Goal: Information Seeking & Learning: Check status

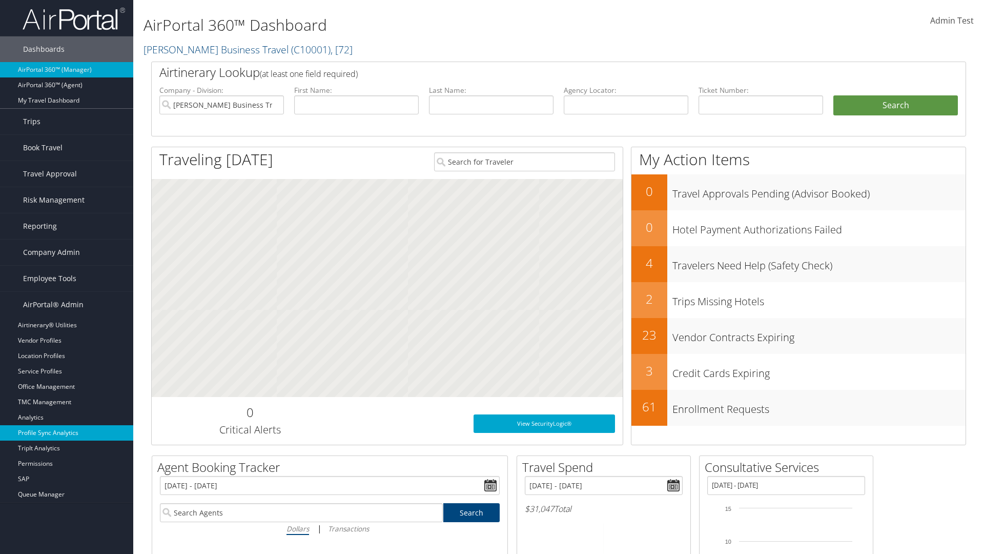
click at [67, 433] on link "Profile Sync Analytics" at bounding box center [66, 432] width 133 height 15
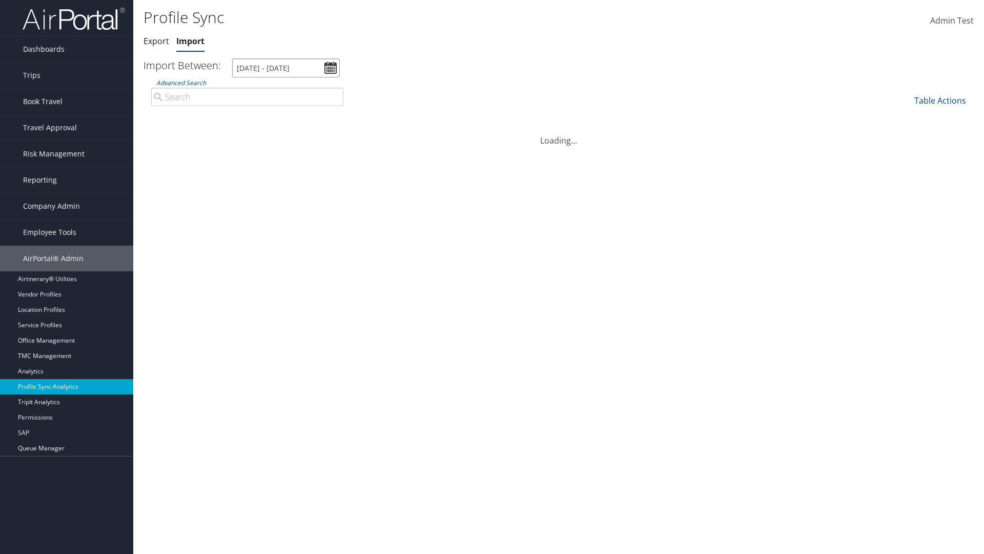
click at [286, 68] on input "[DATE] - [DATE]" at bounding box center [286, 67] width 108 height 19
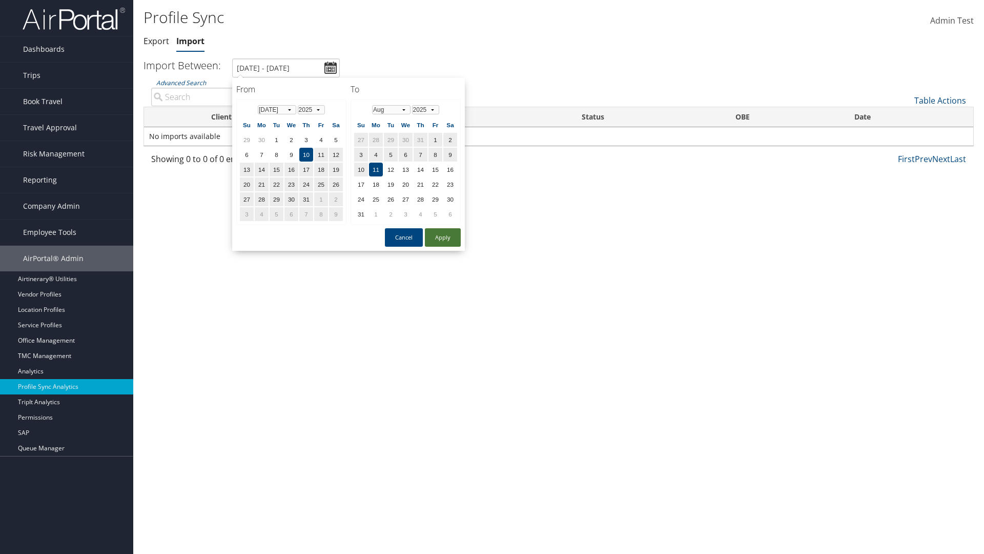
click at [443, 237] on button "Apply" at bounding box center [443, 237] width 36 height 18
type input "[DATE] - [DATE]"
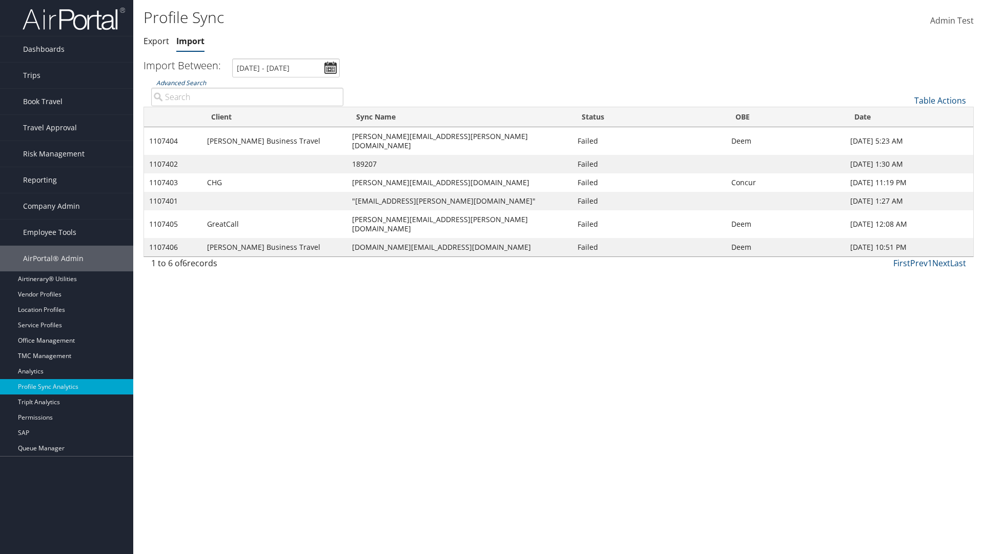
click at [181, 83] on link "Advanced Search" at bounding box center [181, 82] width 50 height 9
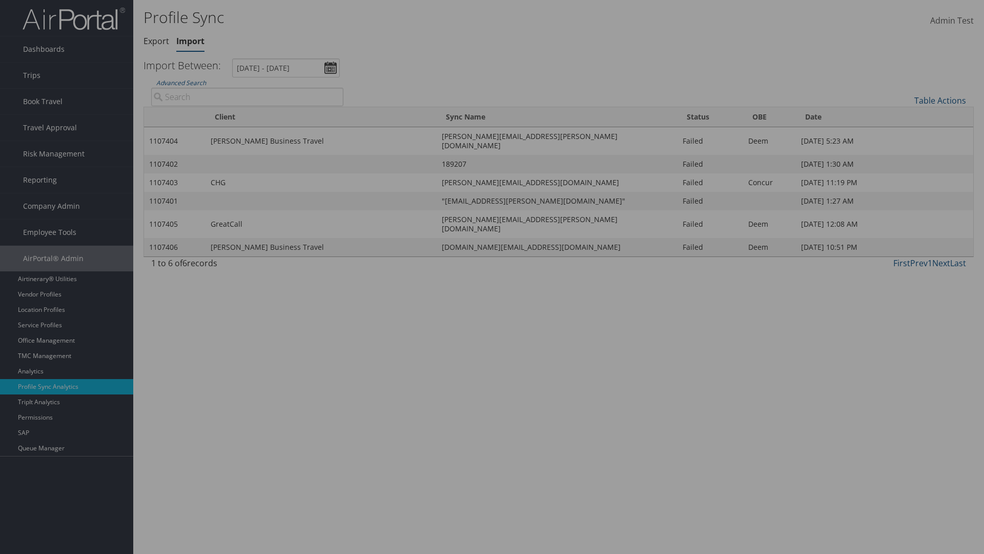
click at [0, 0] on input "text" at bounding box center [0, 0] width 0 height 0
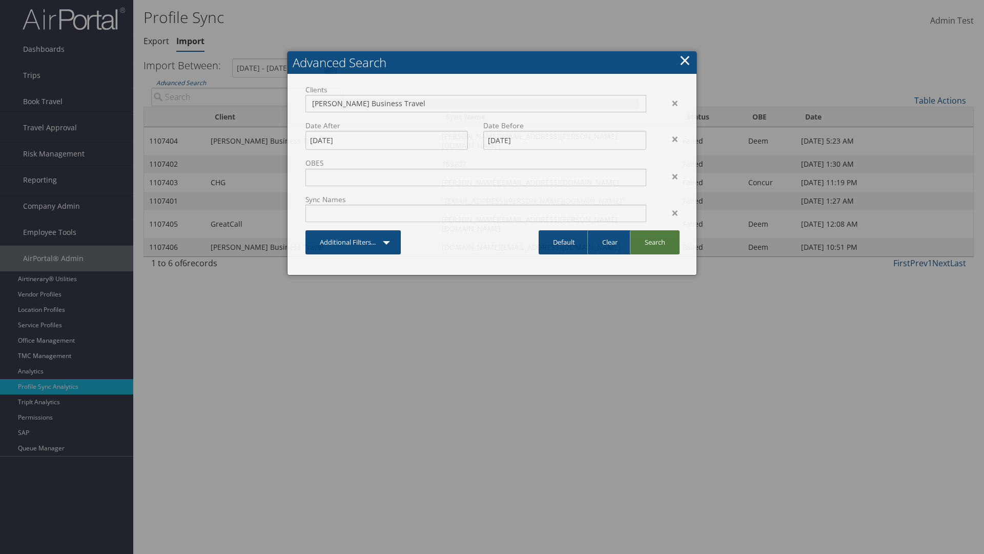
type input "[PERSON_NAME] Business Travel"
click at [655, 242] on link "Search" at bounding box center [655, 242] width 50 height 24
type input "[PERSON_NAME] Business Travel"
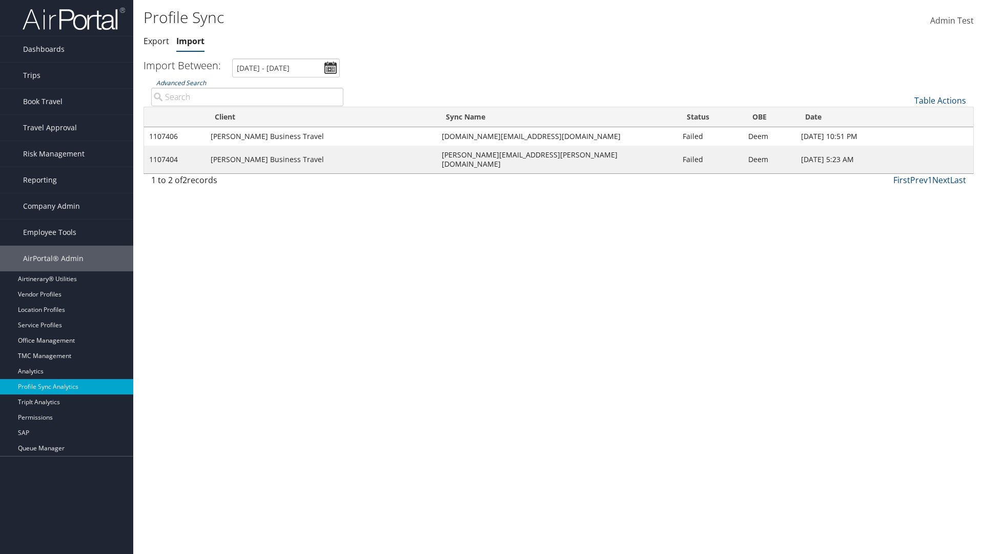
click at [181, 83] on link "Advanced Search" at bounding box center [181, 82] width 50 height 9
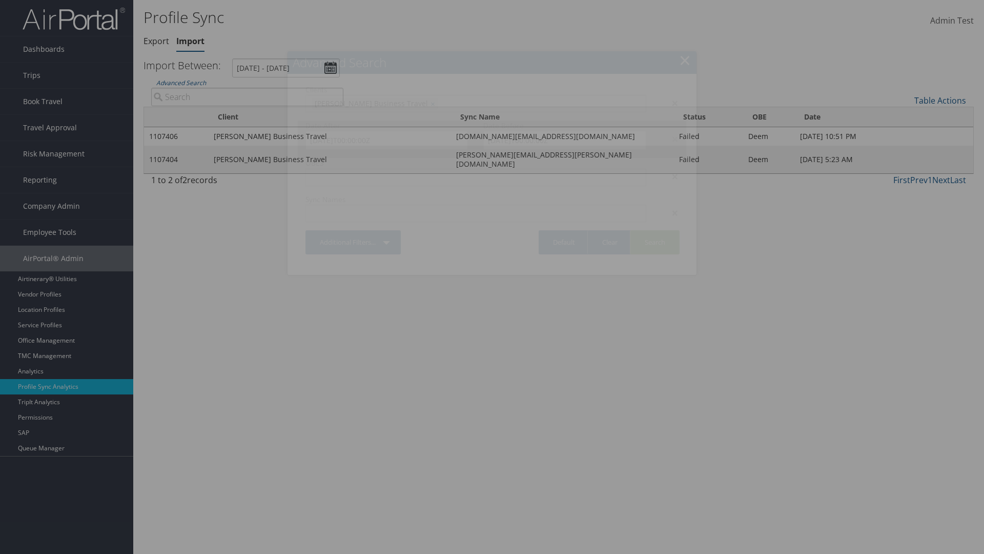
click at [670, 138] on div "×" at bounding box center [670, 139] width 32 height 12
click at [655, 230] on link "Search" at bounding box center [655, 242] width 50 height 24
